Goal: Navigation & Orientation: Find specific page/section

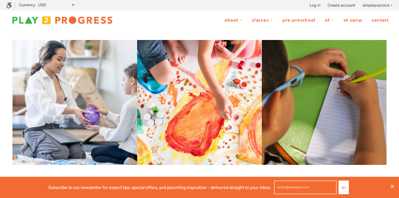
scroll to position [0, 0]
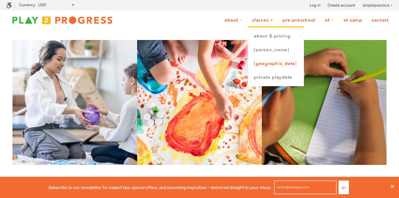
click at [278, 65] on link "[GEOGRAPHIC_DATA]" at bounding box center [275, 64] width 55 height 14
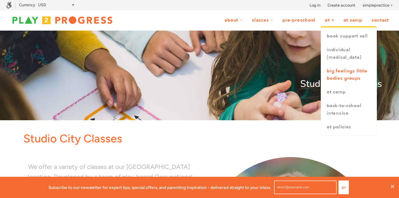
click at [341, 76] on link "Big Feelings Little Bodies Groups" at bounding box center [348, 74] width 55 height 21
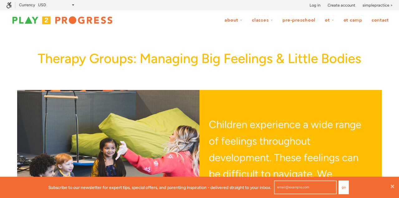
scroll to position [0, 0]
